Goal: Information Seeking & Learning: Learn about a topic

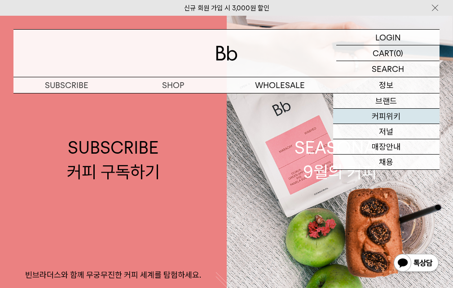
click at [377, 114] on link "커피위키" at bounding box center [386, 116] width 106 height 15
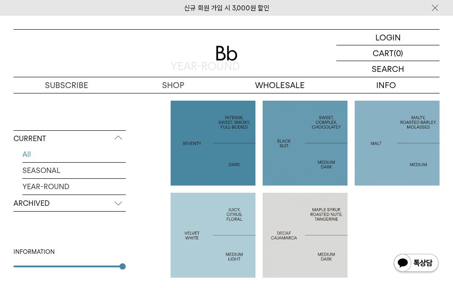
scroll to position [404, 0]
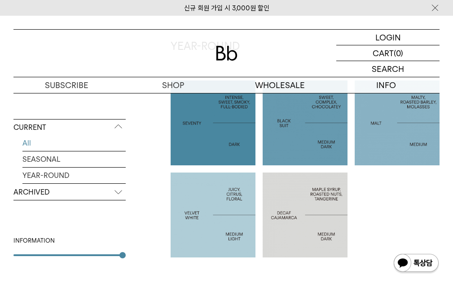
click at [291, 143] on div at bounding box center [305, 122] width 85 height 85
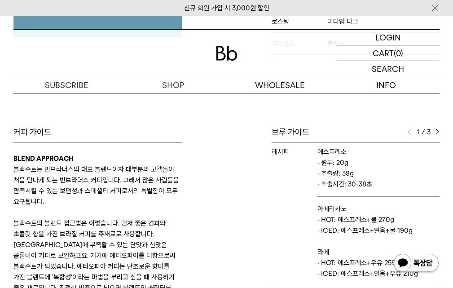
scroll to position [40, 0]
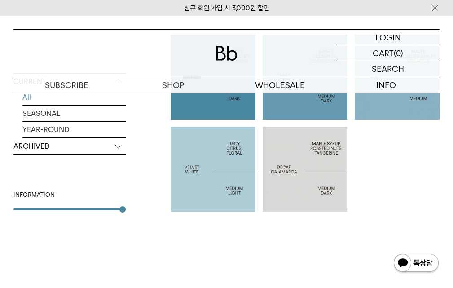
scroll to position [494, 0]
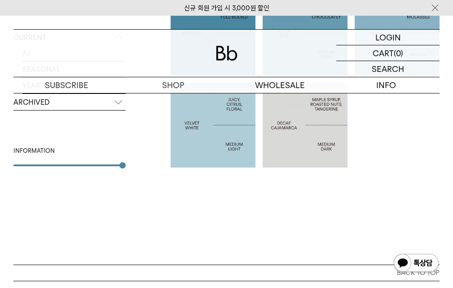
click at [180, 126] on p "VELVET WHITE" at bounding box center [213, 125] width 85 height 11
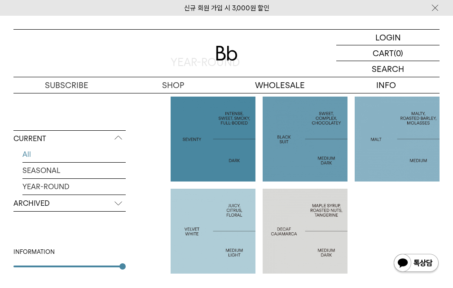
scroll to position [373, 0]
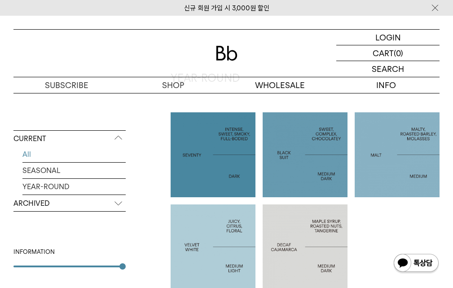
click at [279, 151] on p "BLACK SUIT" at bounding box center [305, 155] width 85 height 11
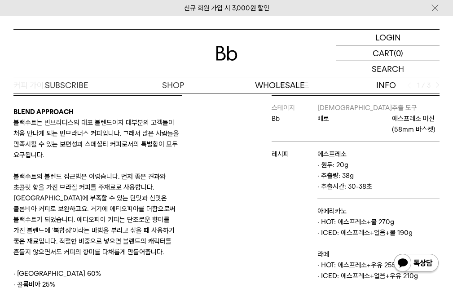
scroll to position [315, 0]
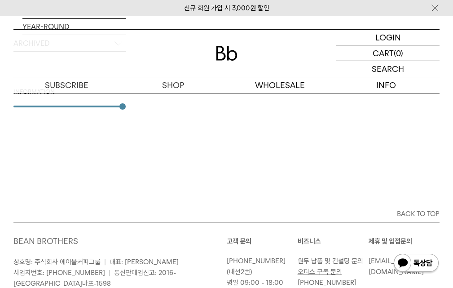
scroll to position [417, 0]
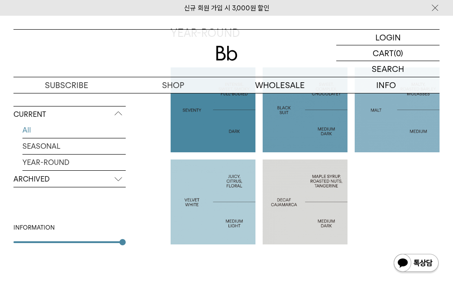
click at [390, 133] on div at bounding box center [397, 109] width 85 height 85
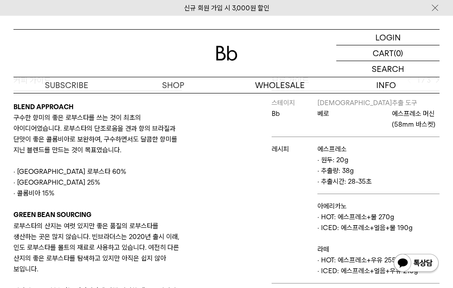
scroll to position [315, 0]
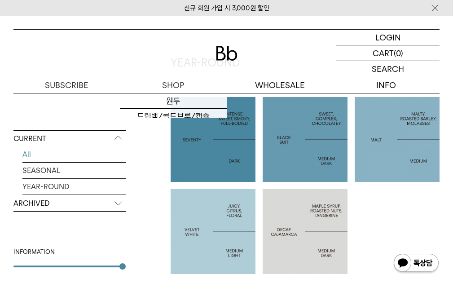
scroll to position [328, 0]
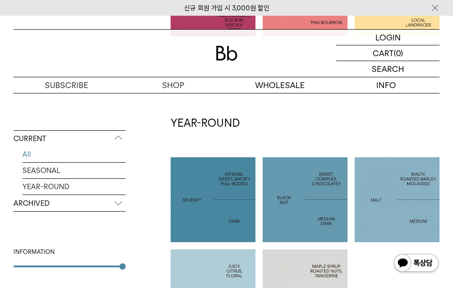
click at [232, 170] on div at bounding box center [213, 199] width 85 height 85
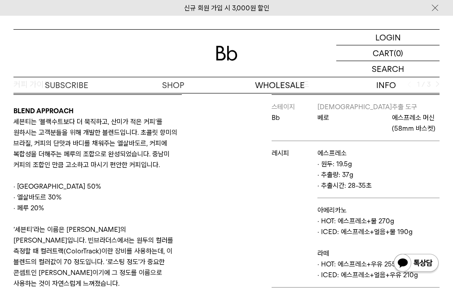
scroll to position [315, 0]
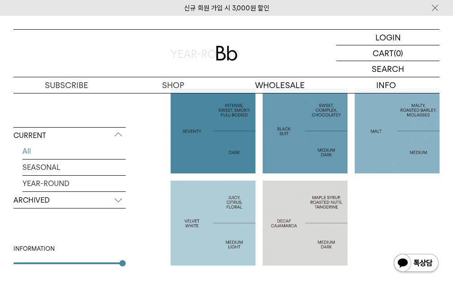
scroll to position [417, 0]
